Goal: Task Accomplishment & Management: Manage account settings

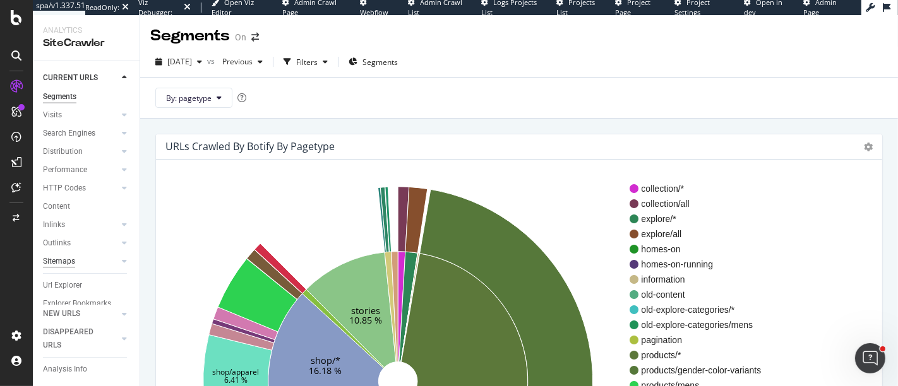
scroll to position [64, 0]
click at [74, 263] on div "Url Explorer" at bounding box center [62, 269] width 39 height 13
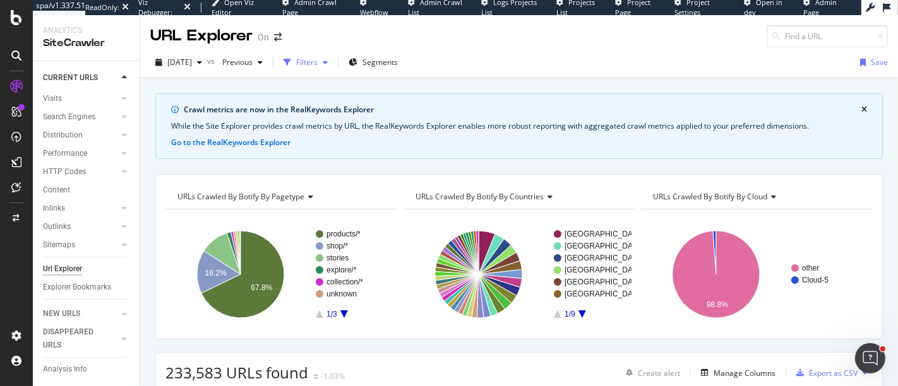
click at [291, 61] on icon "button" at bounding box center [287, 63] width 8 height 8
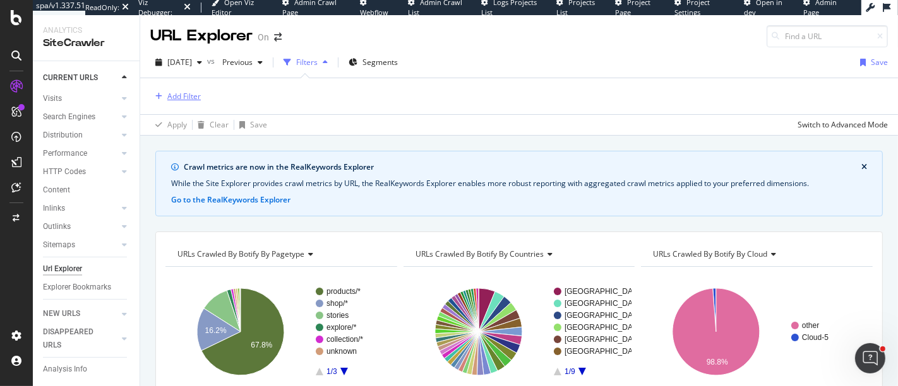
click at [181, 96] on div "Add Filter" at bounding box center [183, 96] width 33 height 11
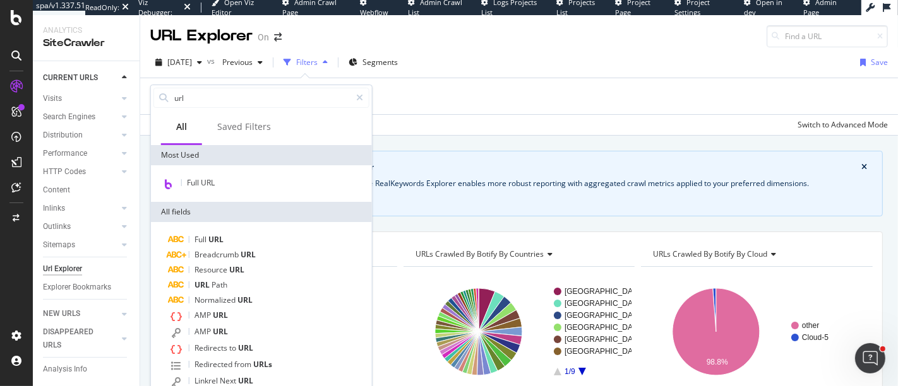
type input "url"
click at [201, 175] on div "Full URL" at bounding box center [261, 183] width 216 height 16
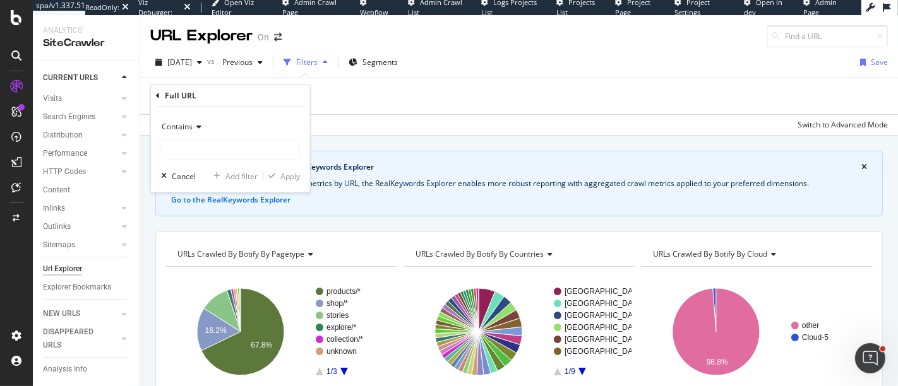
click at [201, 180] on div "Cancel Add filter Apply" at bounding box center [228, 176] width 144 height 13
click at [193, 152] on input "text" at bounding box center [231, 150] width 138 height 20
type input "/men/"
click at [285, 178] on div "Apply" at bounding box center [290, 176] width 20 height 11
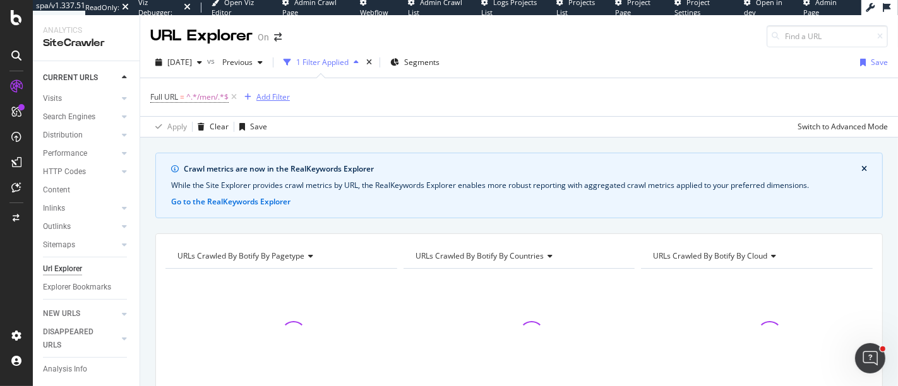
click at [283, 97] on div "Add Filter" at bounding box center [272, 97] width 33 height 11
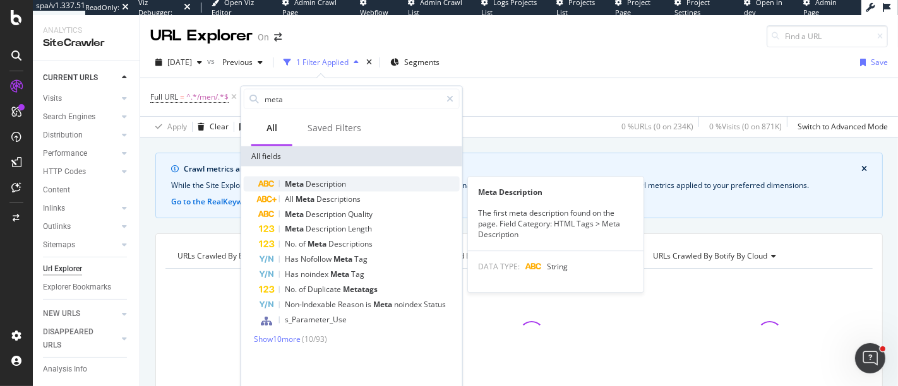
type input "meta"
click at [330, 177] on div "Meta Description" at bounding box center [359, 184] width 201 height 15
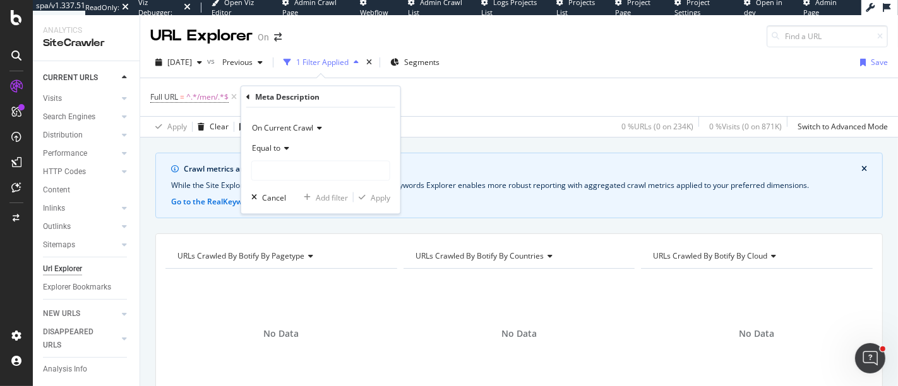
click at [292, 141] on div "Equal to" at bounding box center [320, 148] width 139 height 20
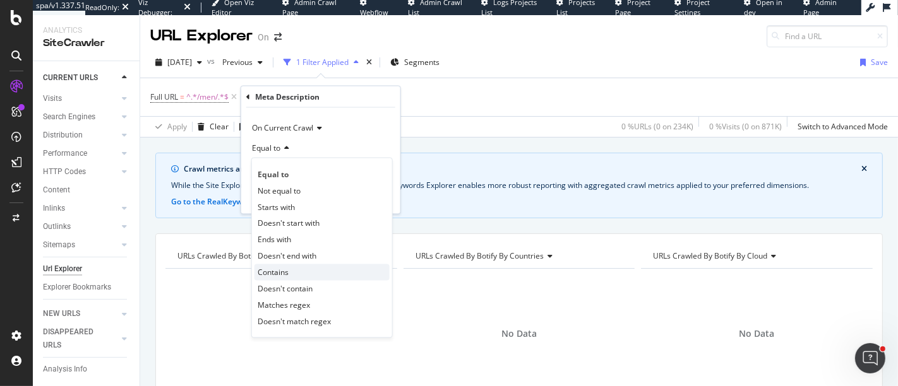
click at [302, 277] on div "Contains" at bounding box center [321, 272] width 135 height 16
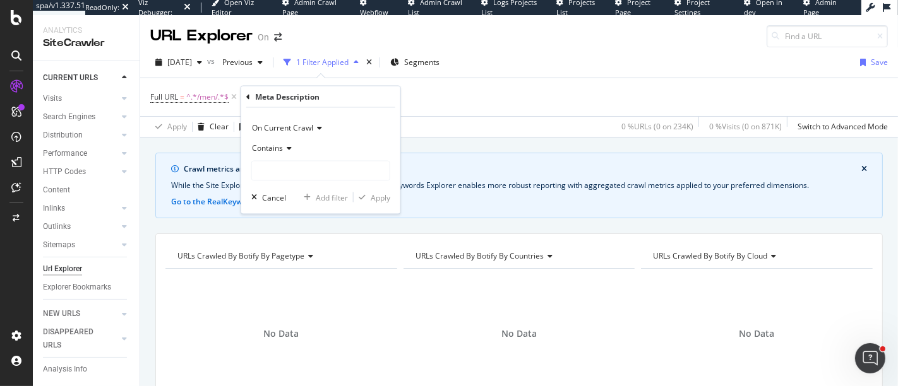
click at [310, 157] on div "Contains" at bounding box center [320, 148] width 139 height 20
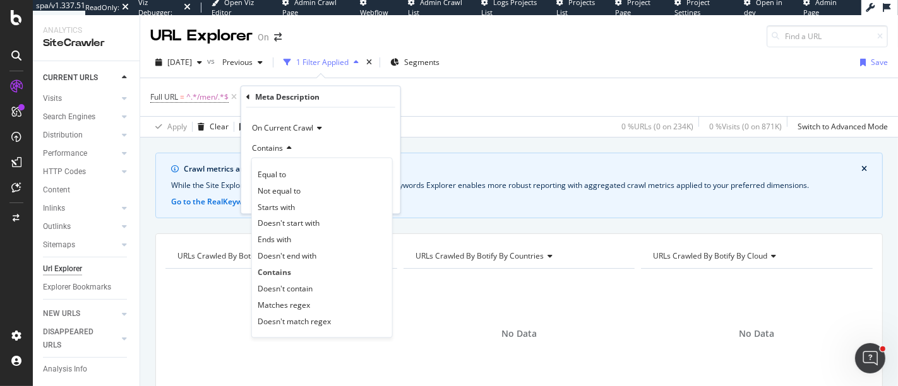
click at [319, 147] on div "Contains" at bounding box center [320, 148] width 139 height 20
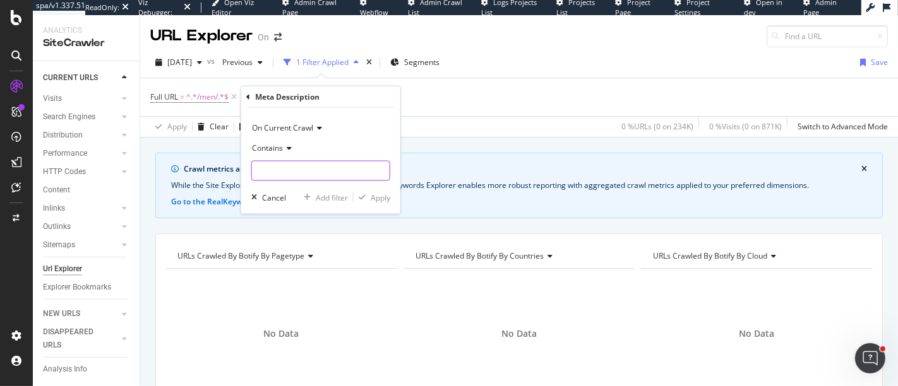
click at [316, 161] on input "text" at bounding box center [321, 171] width 138 height 20
type input "women"
click at [371, 192] on div "Apply" at bounding box center [381, 197] width 20 height 11
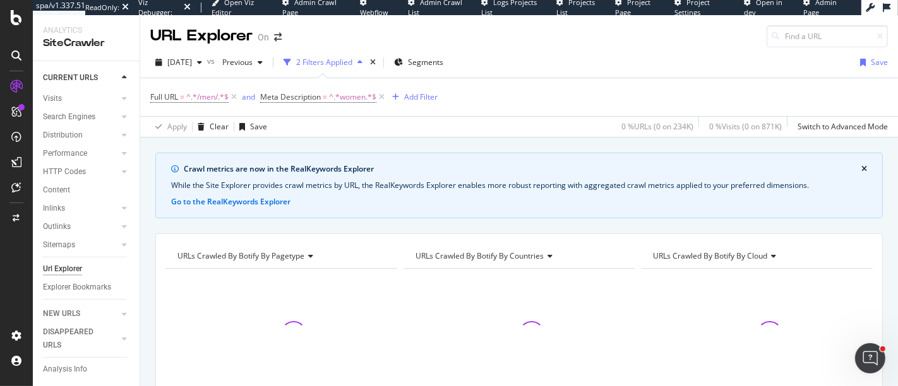
scroll to position [70, 0]
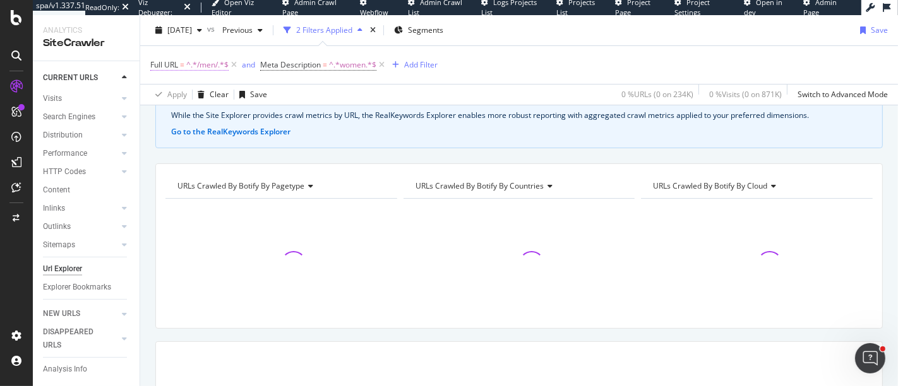
click at [201, 66] on span "^.*/men/.*$" at bounding box center [207, 65] width 42 height 18
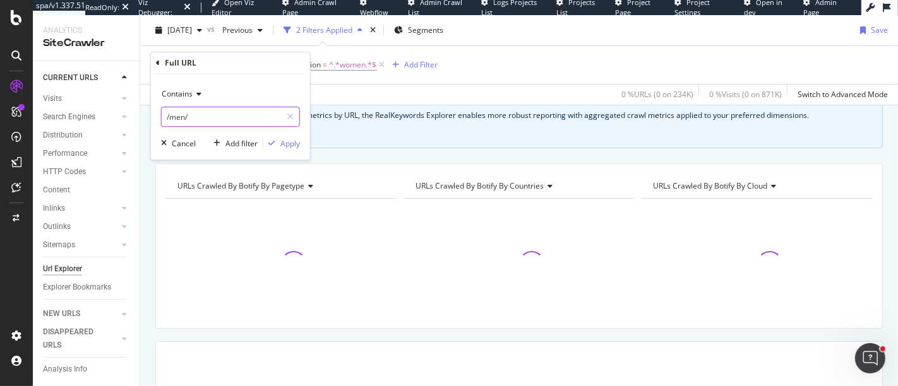
click at [187, 113] on input "/men/" at bounding box center [221, 117] width 119 height 20
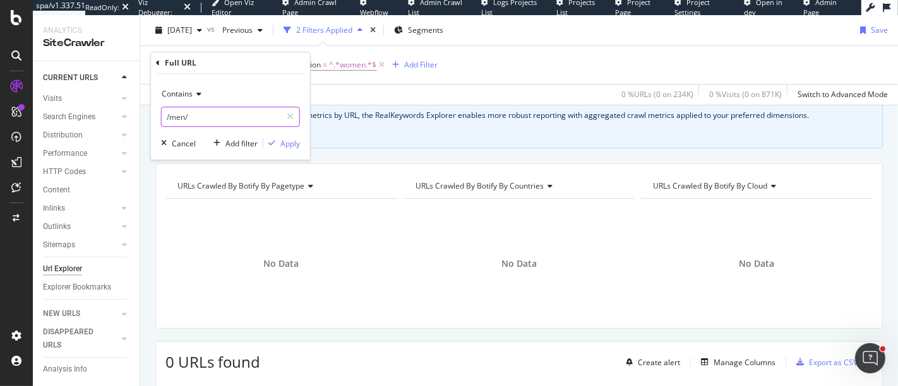
click at [197, 116] on input "/men/" at bounding box center [221, 117] width 119 height 20
type input "/men"
click at [283, 141] on div "Apply" at bounding box center [290, 143] width 20 height 11
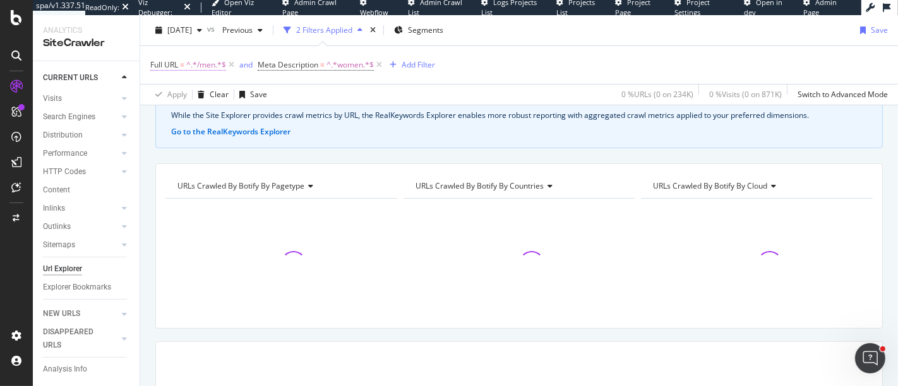
click at [209, 64] on span "^.*/men.*$" at bounding box center [206, 65] width 40 height 18
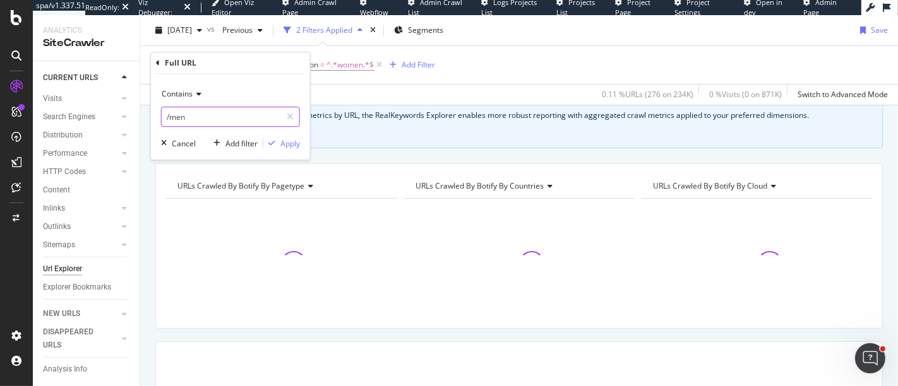
click at [165, 116] on input "/men" at bounding box center [221, 117] width 119 height 20
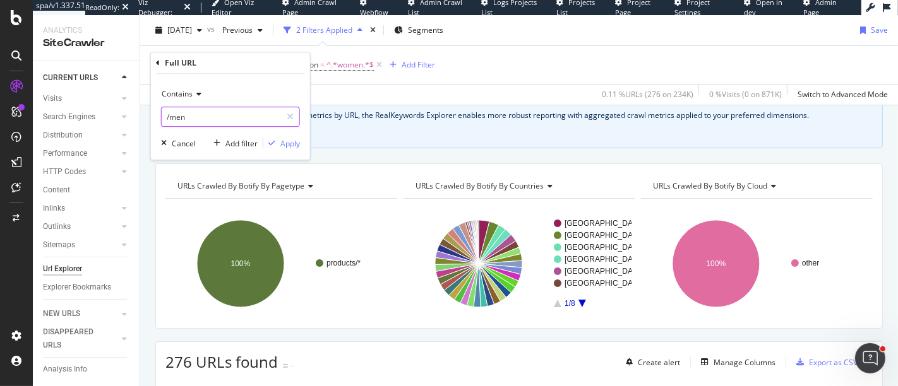
click at [227, 119] on input "/men" at bounding box center [221, 117] width 119 height 20
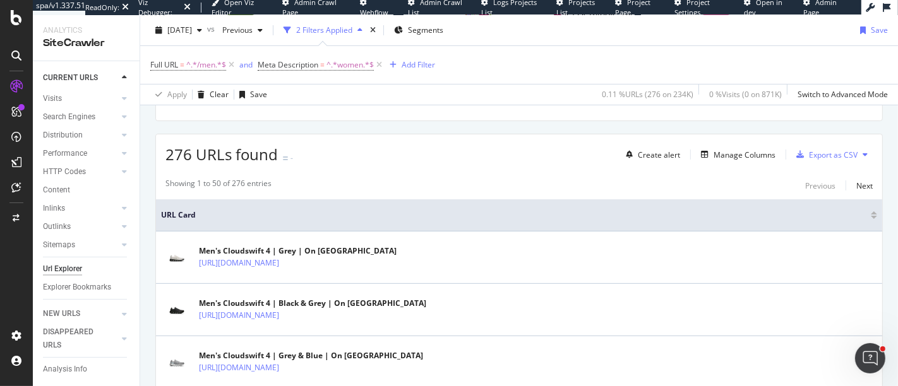
scroll to position [280, 0]
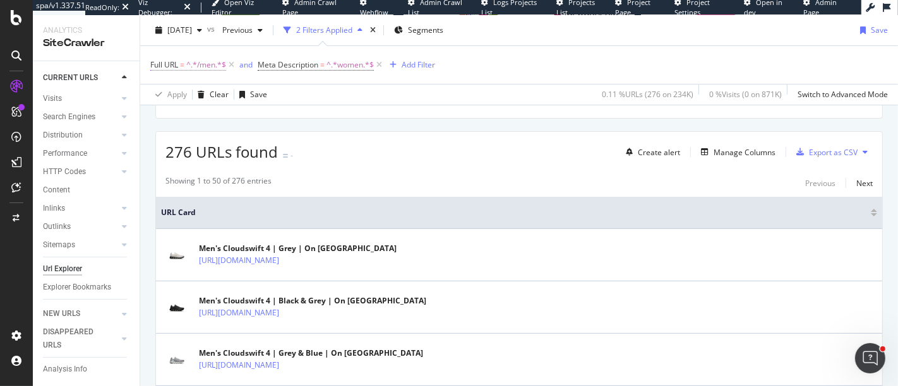
click at [216, 64] on span "^.*/men.*$" at bounding box center [206, 65] width 40 height 18
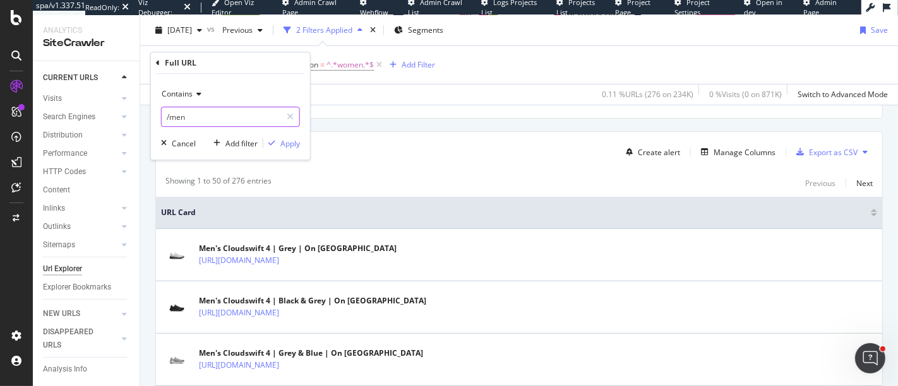
click at [196, 114] on input "/men" at bounding box center [221, 117] width 119 height 20
click at [199, 117] on input "/men" at bounding box center [221, 117] width 119 height 20
type input "/mens/"
click at [281, 146] on div "Apply" at bounding box center [290, 143] width 20 height 11
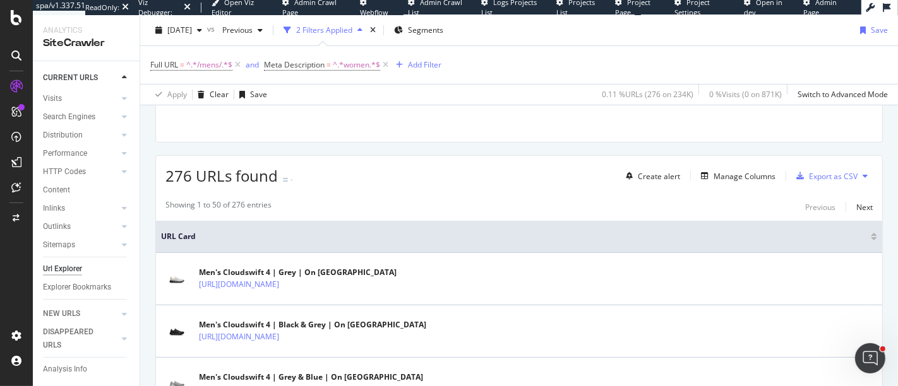
scroll to position [280, 0]
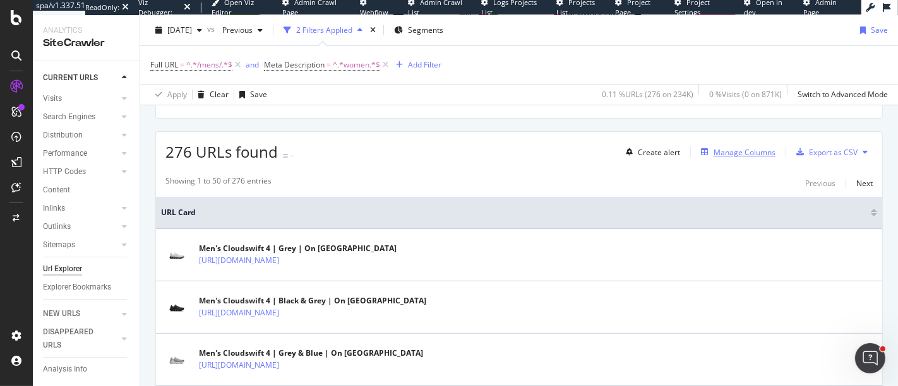
click at [722, 153] on div "Manage Columns" at bounding box center [744, 152] width 62 height 11
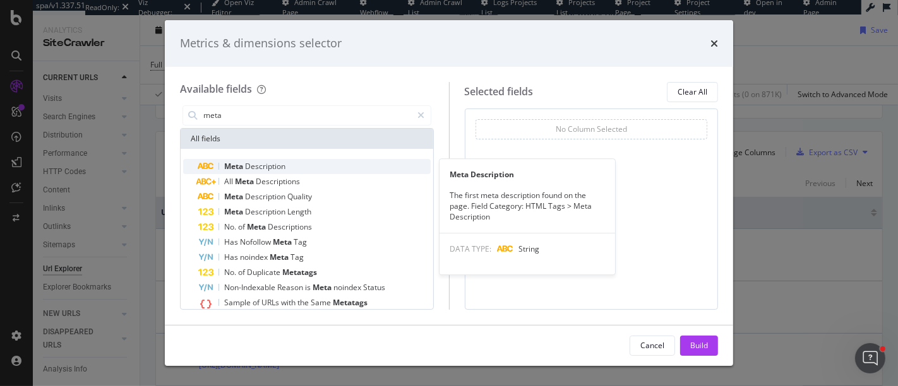
type input "meta"
click at [323, 165] on div "Meta Description" at bounding box center [314, 166] width 232 height 15
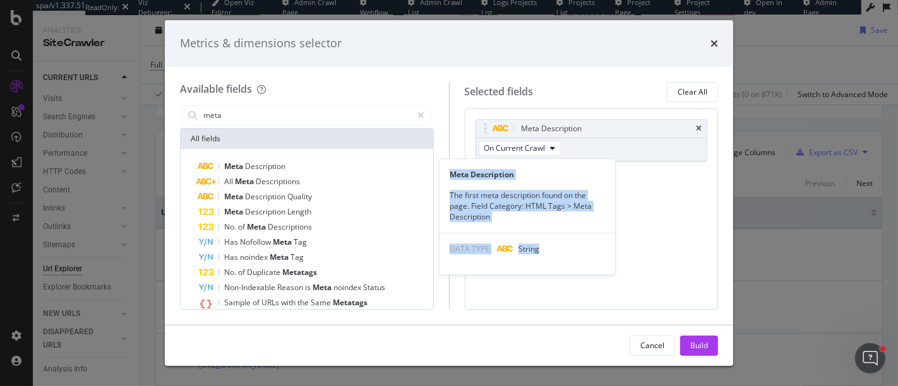
click at [323, 165] on div "Meta Description" at bounding box center [314, 166] width 232 height 15
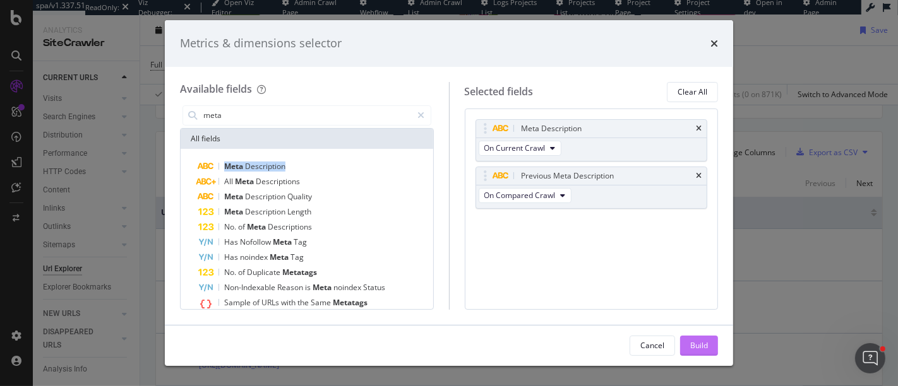
click at [699, 345] on div "Build" at bounding box center [699, 345] width 18 height 11
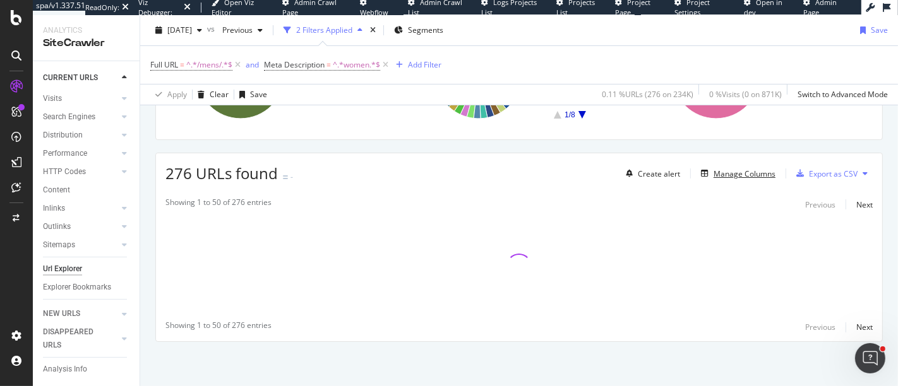
scroll to position [256, 0]
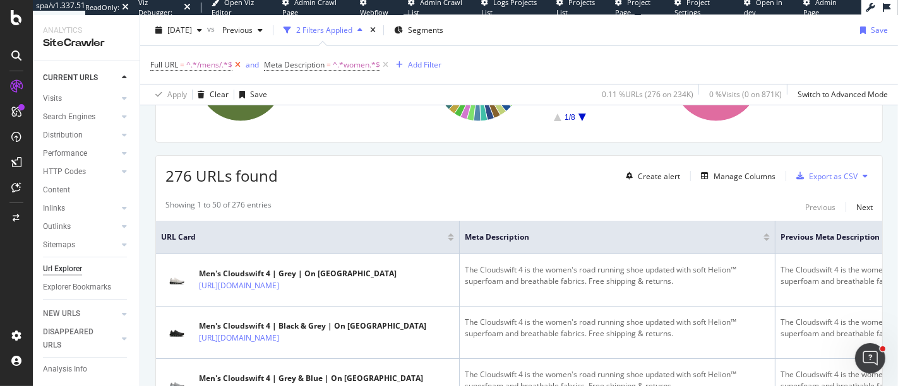
click at [242, 65] on icon at bounding box center [237, 65] width 11 height 13
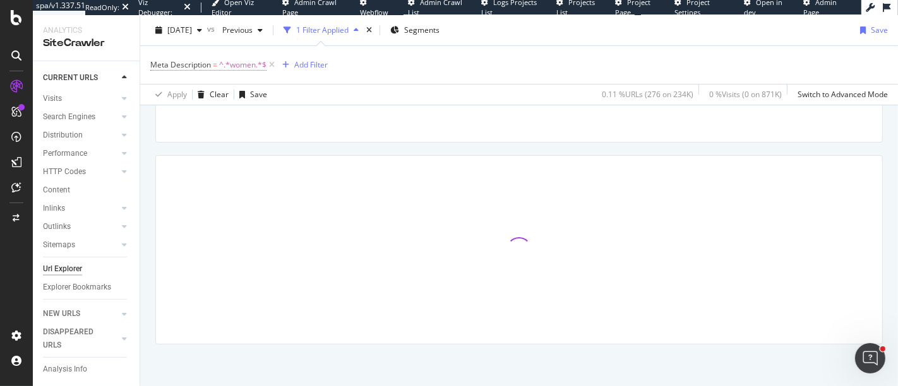
click at [218, 65] on span "Meta Description = ^.*women.*$" at bounding box center [208, 64] width 116 height 11
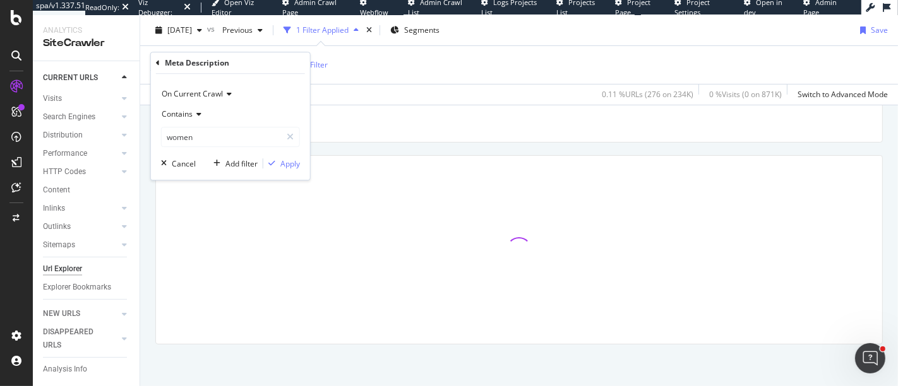
click at [210, 92] on span "On Current Crawl" at bounding box center [192, 93] width 61 height 11
click at [213, 157] on span "Diff Between Crawls" at bounding box center [202, 153] width 71 height 11
click at [213, 139] on input "women" at bounding box center [221, 137] width 119 height 20
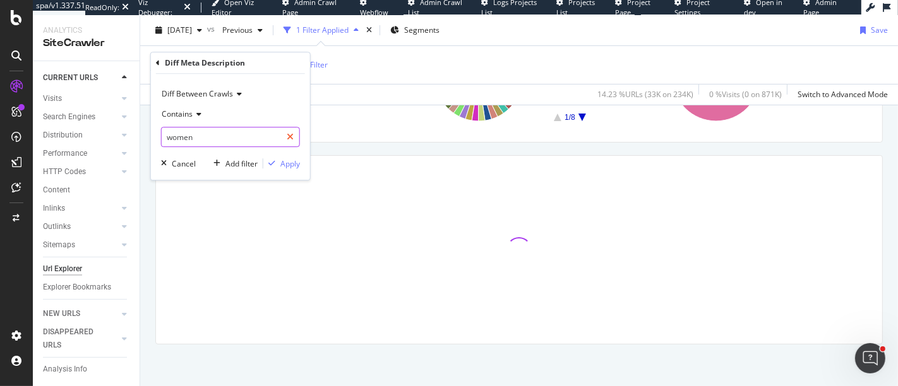
click at [288, 140] on icon at bounding box center [290, 137] width 7 height 9
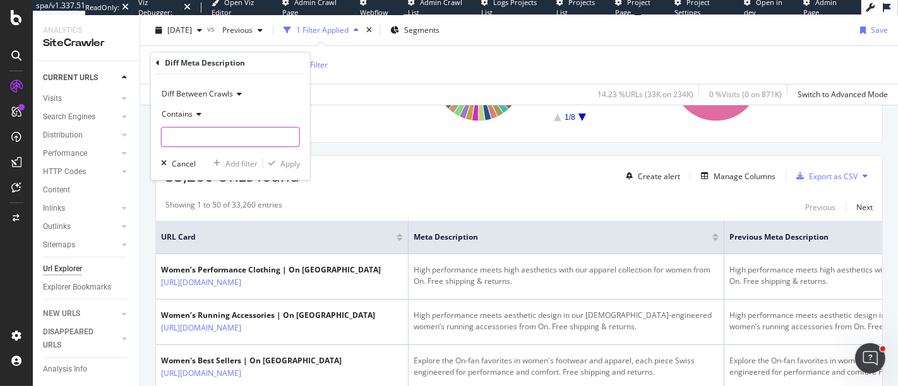
click at [254, 112] on div "Contains" at bounding box center [230, 114] width 139 height 20
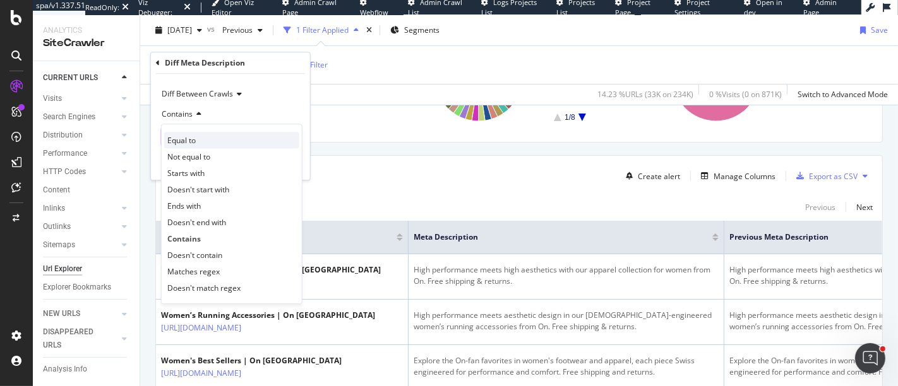
click at [201, 133] on div "Equal to" at bounding box center [231, 140] width 135 height 16
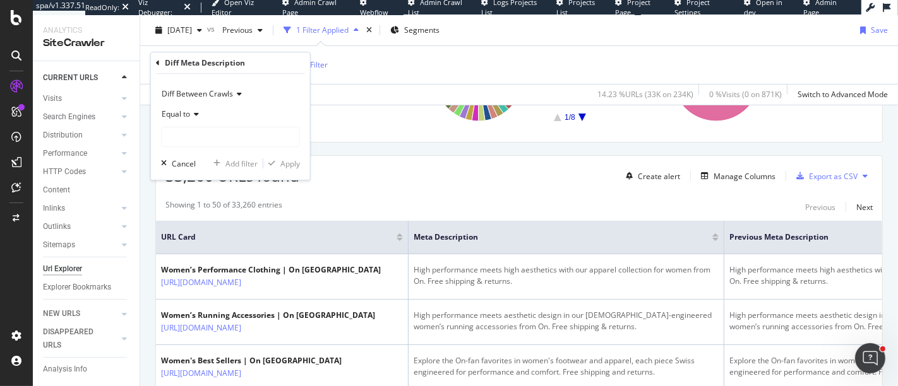
click at [193, 112] on icon at bounding box center [194, 114] width 9 height 8
click at [258, 80] on div "Diff Between Crawls Equal to Cancel Add filter Apply" at bounding box center [230, 127] width 159 height 106
click at [162, 64] on div "Diff Meta Description" at bounding box center [230, 62] width 149 height 21
click at [157, 63] on icon at bounding box center [158, 63] width 4 height 8
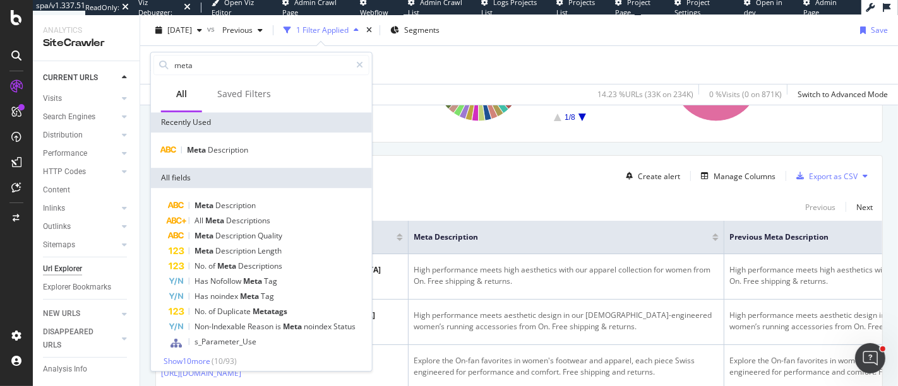
click at [223, 140] on div "Meta Description" at bounding box center [261, 150] width 221 height 35
click at [223, 150] on span "Description" at bounding box center [228, 150] width 40 height 11
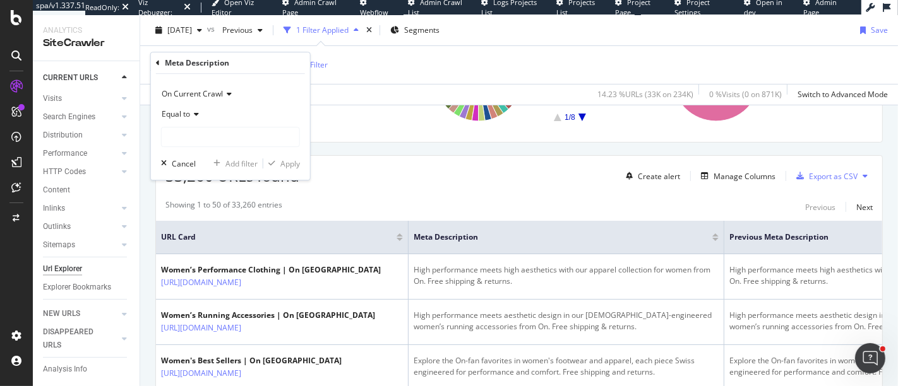
click at [203, 88] on span "On Current Crawl" at bounding box center [192, 93] width 61 height 11
click at [203, 149] on span "Diff Between Crawls" at bounding box center [202, 153] width 71 height 11
click at [191, 116] on icon at bounding box center [194, 114] width 9 height 8
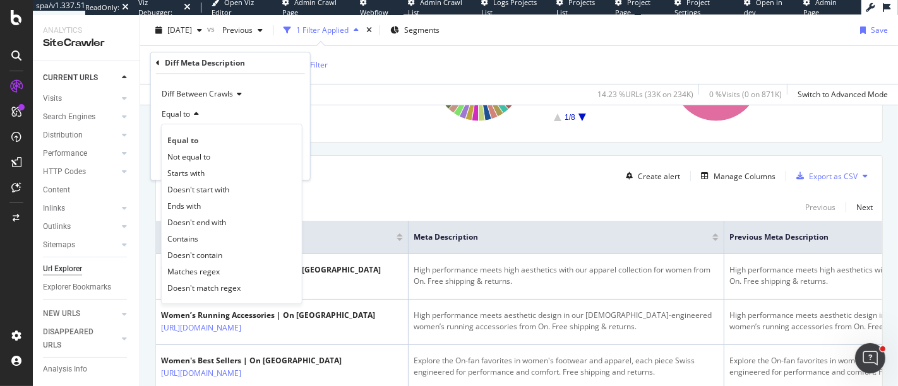
click at [227, 116] on div "Equal to" at bounding box center [230, 114] width 139 height 20
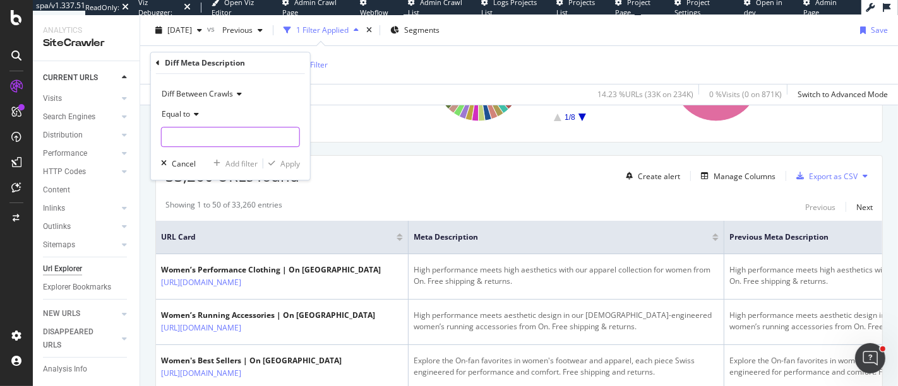
click at [227, 136] on input "text" at bounding box center [231, 137] width 138 height 20
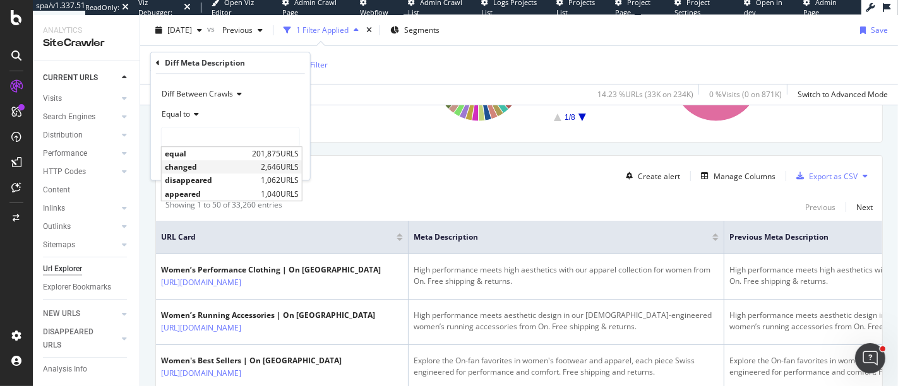
click at [220, 162] on span "changed" at bounding box center [211, 167] width 93 height 11
type input "changed"
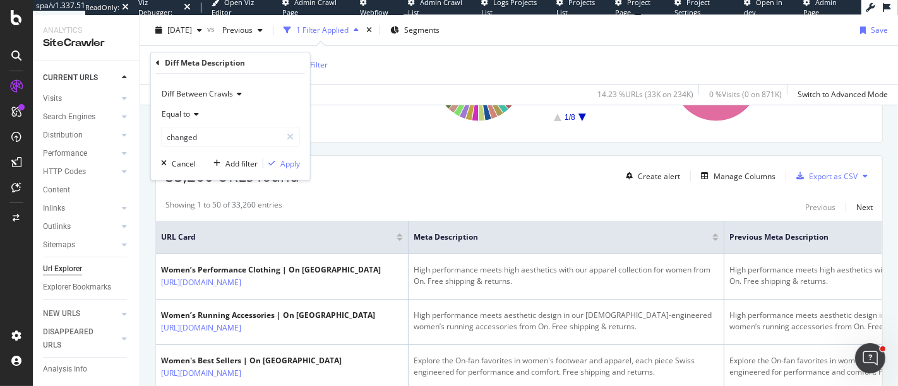
click at [290, 171] on div "Diff Between Crawls Equal to changed changed Cancel Add filter Apply" at bounding box center [230, 127] width 159 height 106
click at [290, 167] on div "Apply" at bounding box center [290, 163] width 20 height 11
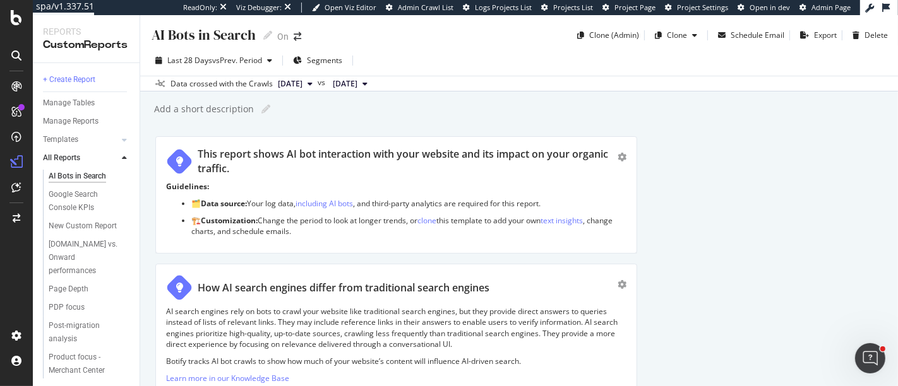
scroll to position [2671, 0]
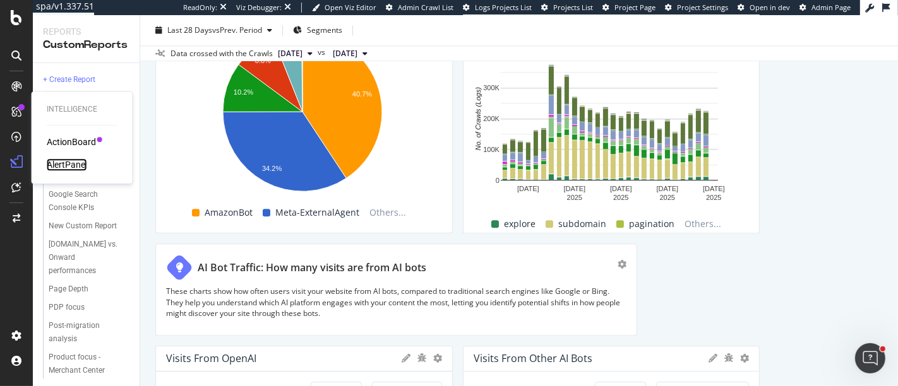
click at [85, 163] on div "AlertPanel" at bounding box center [67, 164] width 40 height 13
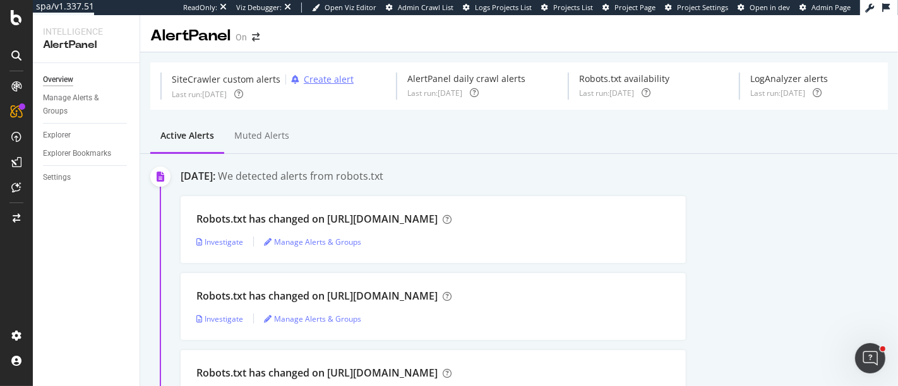
click at [330, 82] on div "Create alert" at bounding box center [329, 79] width 50 height 13
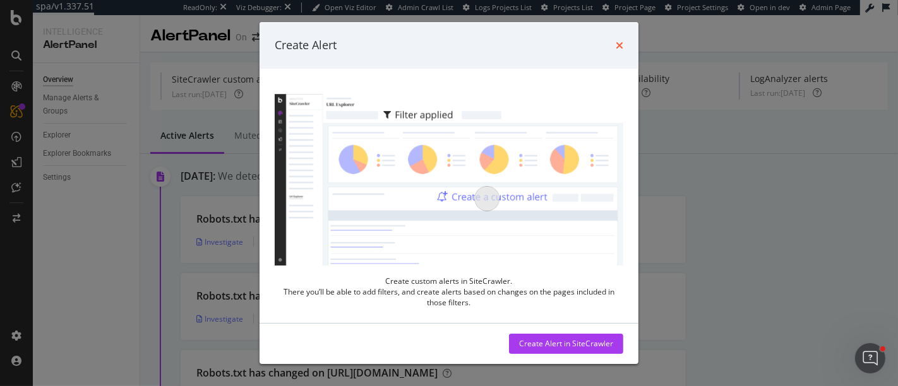
click at [619, 42] on icon "times" at bounding box center [619, 45] width 8 height 10
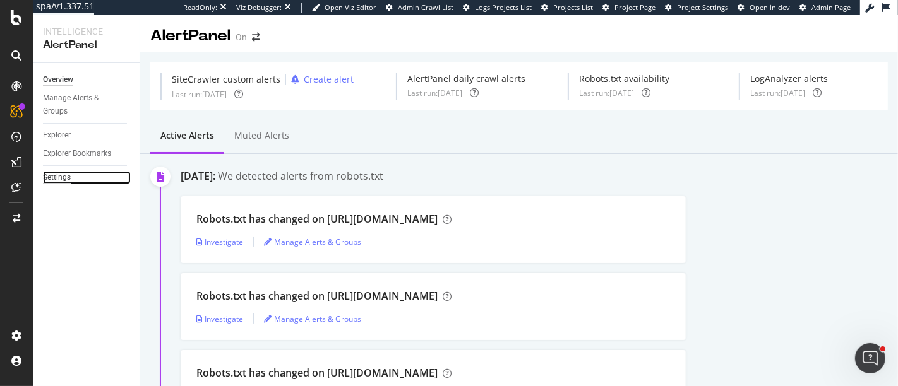
click at [44, 172] on div "Settings" at bounding box center [57, 177] width 28 height 13
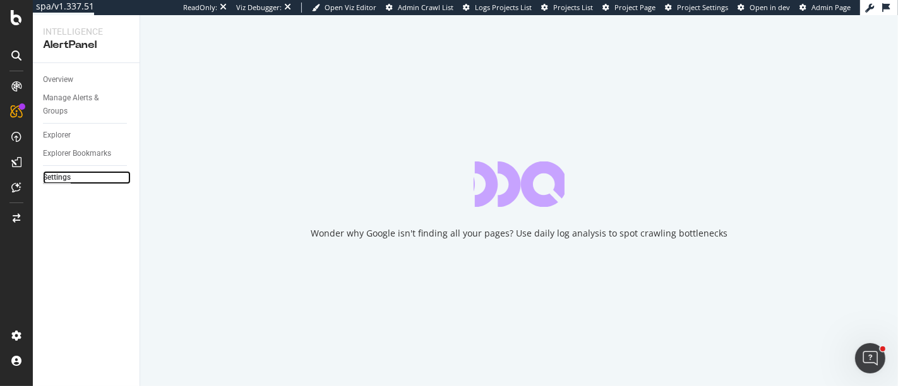
select select "02"
